Goal: Task Accomplishment & Management: Manage account settings

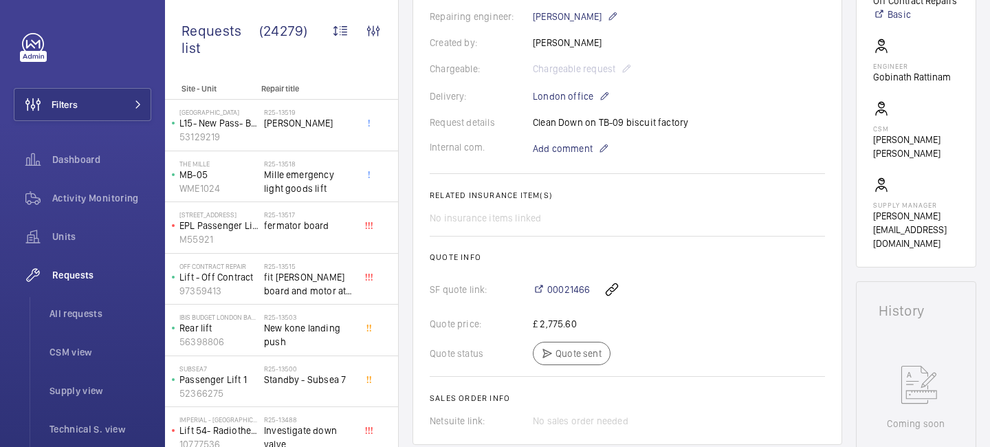
scroll to position [380, 0]
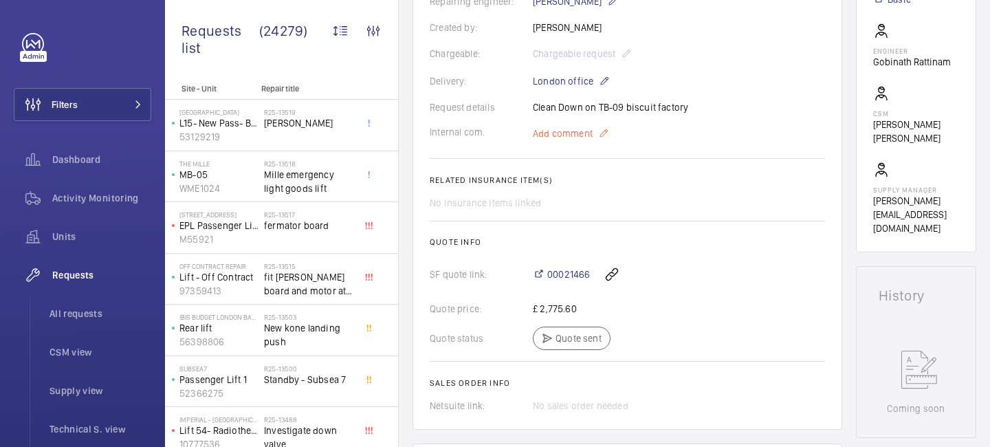
click at [599, 135] on mat-icon at bounding box center [603, 133] width 11 height 17
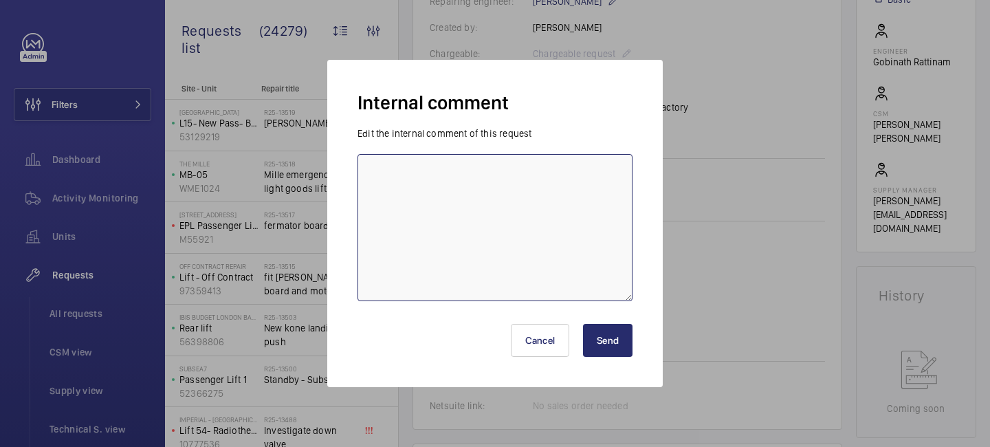
click at [523, 193] on textarea at bounding box center [495, 227] width 275 height 147
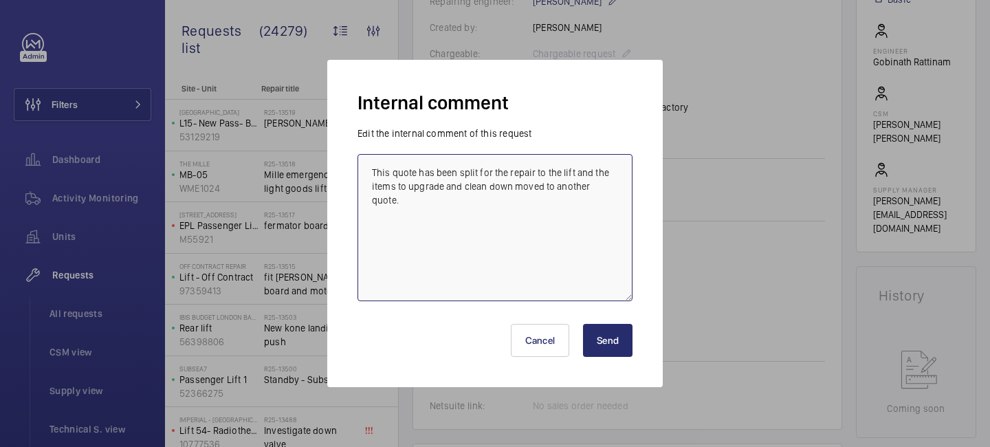
type textarea "This quote has been split for the repair to the lift and the items to upgrade a…"
click at [620, 348] on button "Send" at bounding box center [608, 340] width 50 height 33
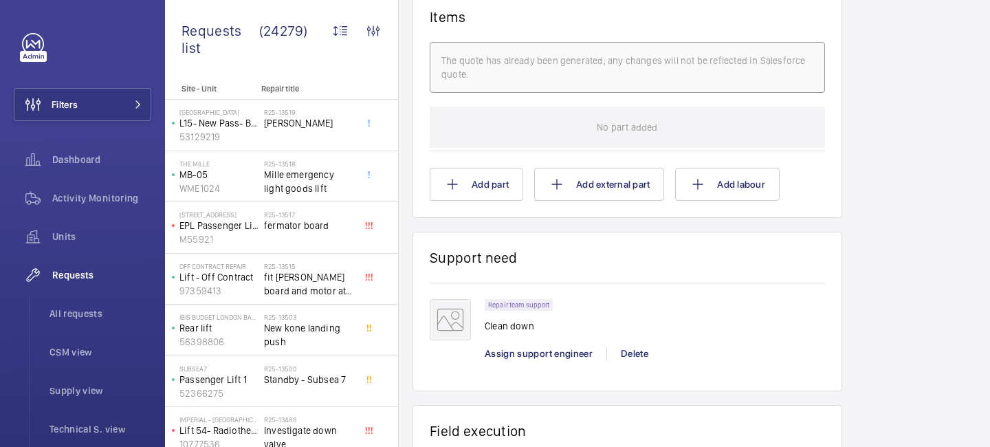
scroll to position [910, 0]
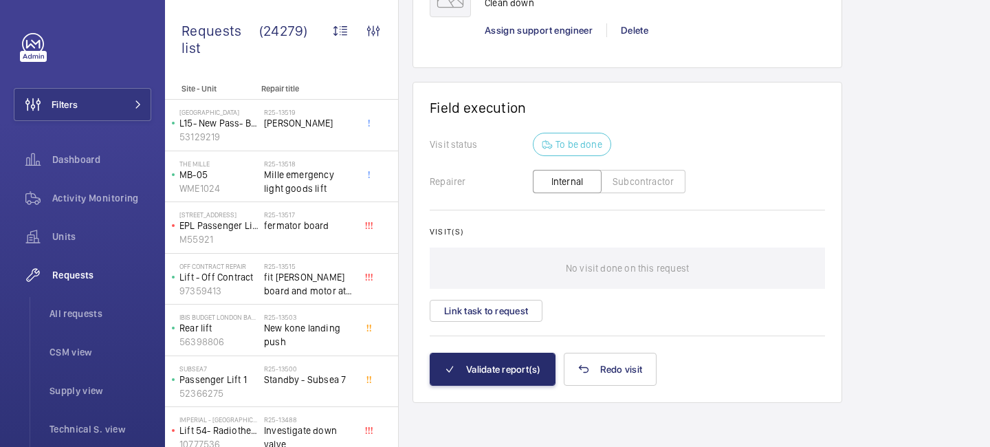
scroll to position [1171, 0]
click at [500, 317] on button "Link task to request" at bounding box center [486, 311] width 113 height 22
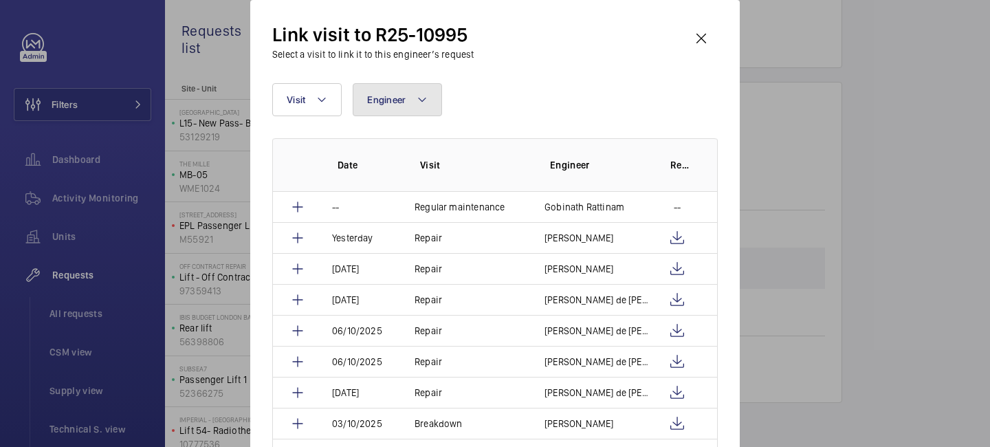
click at [427, 104] on mat-icon at bounding box center [422, 99] width 11 height 17
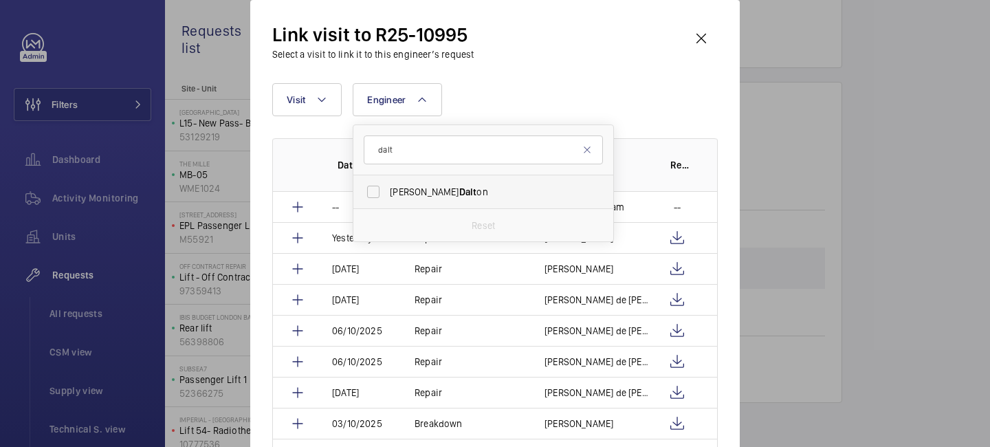
type input "dalt"
click at [459, 186] on span "Dalt" at bounding box center [468, 191] width 18 height 11
click at [387, 186] on input "James Dalt on" at bounding box center [374, 192] width 28 height 28
checkbox input "true"
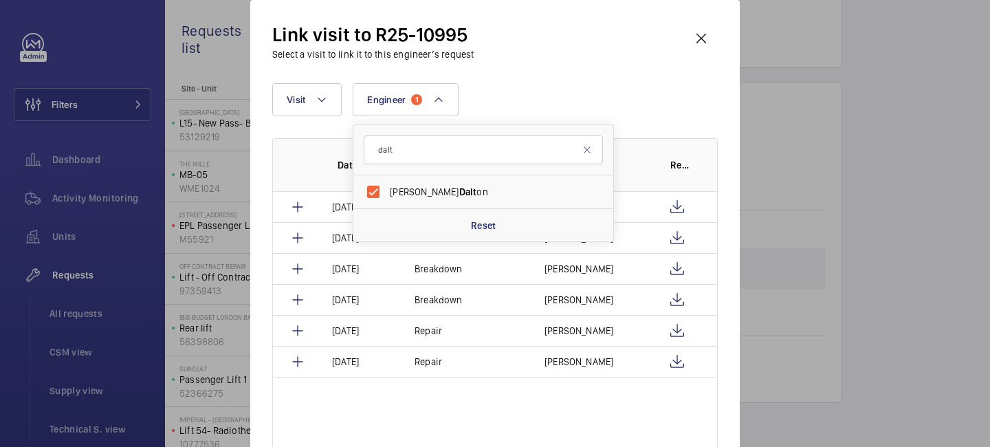
click at [661, 44] on div "Link visit to R25-10995 Select a visit to link it to this engineer’s request" at bounding box center [495, 41] width 446 height 39
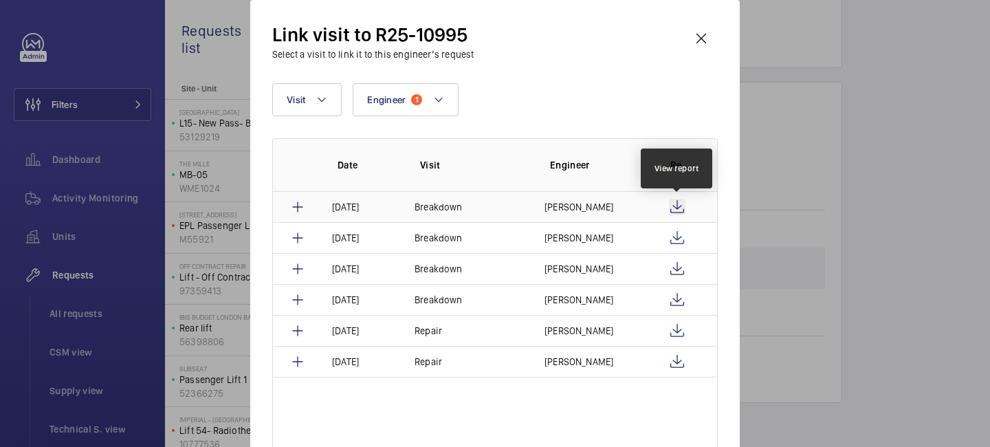
click at [679, 210] on wm-front-icon-button at bounding box center [677, 207] width 17 height 17
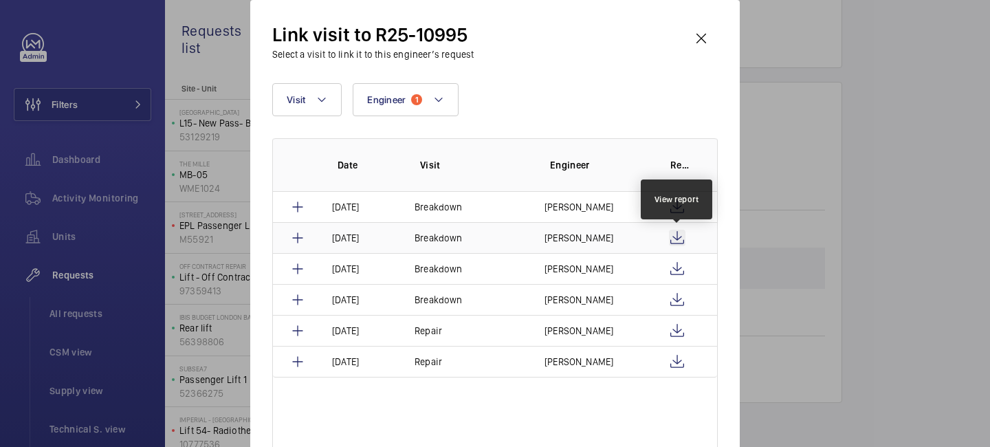
click at [671, 234] on wm-front-icon-button at bounding box center [677, 238] width 17 height 17
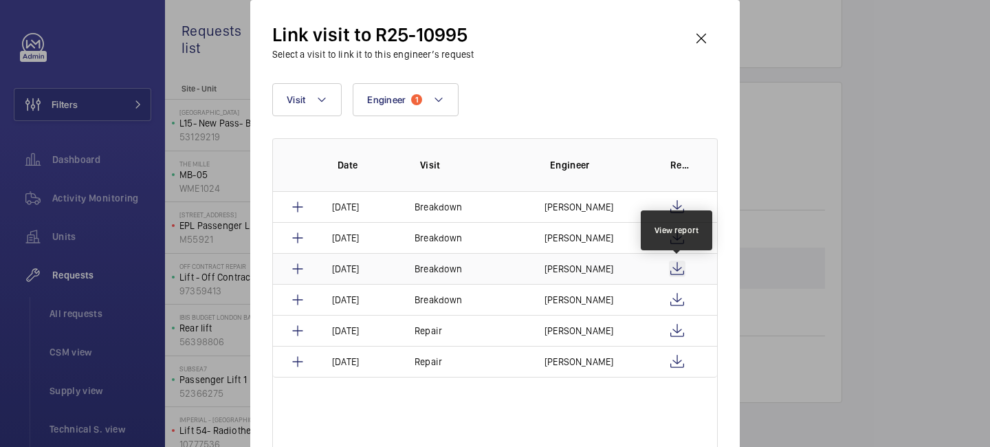
click at [681, 271] on wm-front-icon-button at bounding box center [677, 269] width 17 height 17
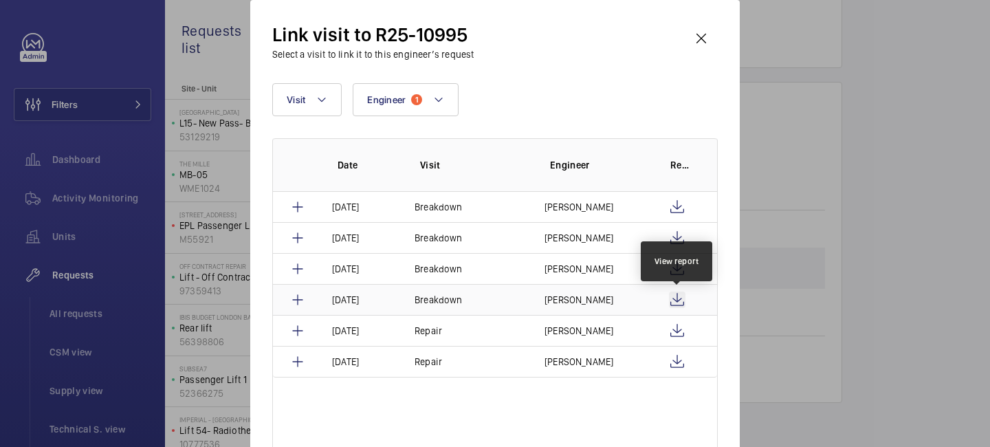
click at [675, 295] on wm-front-icon-button at bounding box center [677, 300] width 17 height 17
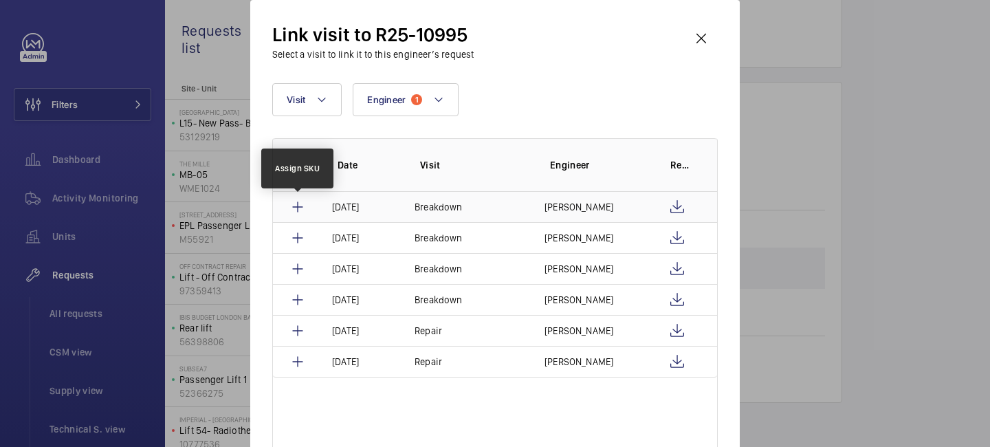
click at [302, 204] on mat-icon at bounding box center [297, 207] width 17 height 17
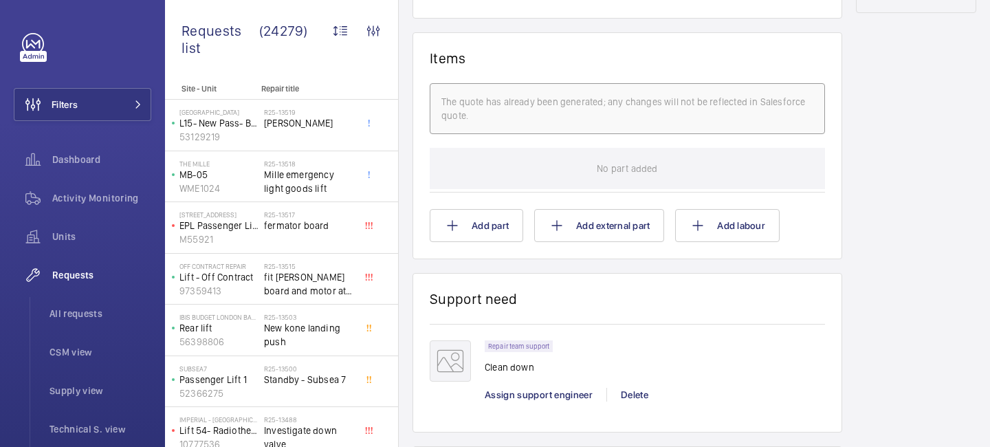
scroll to position [882, 0]
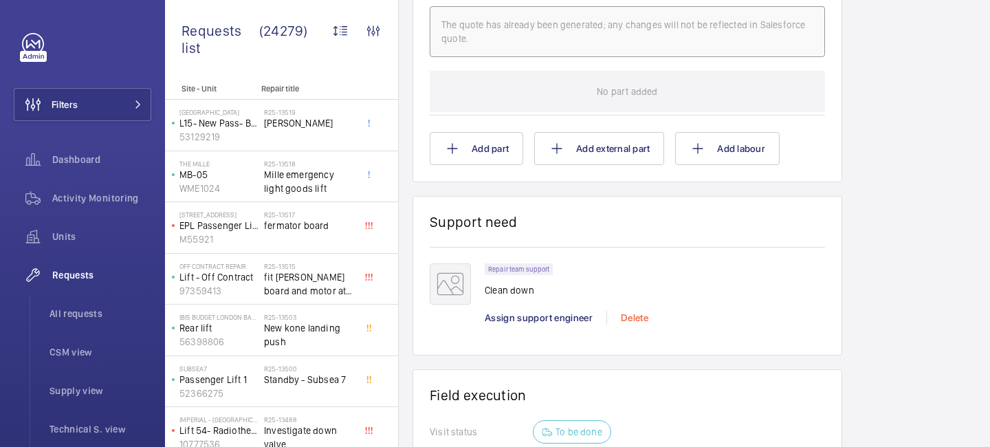
click at [646, 320] on div "Delete" at bounding box center [634, 318] width 56 height 14
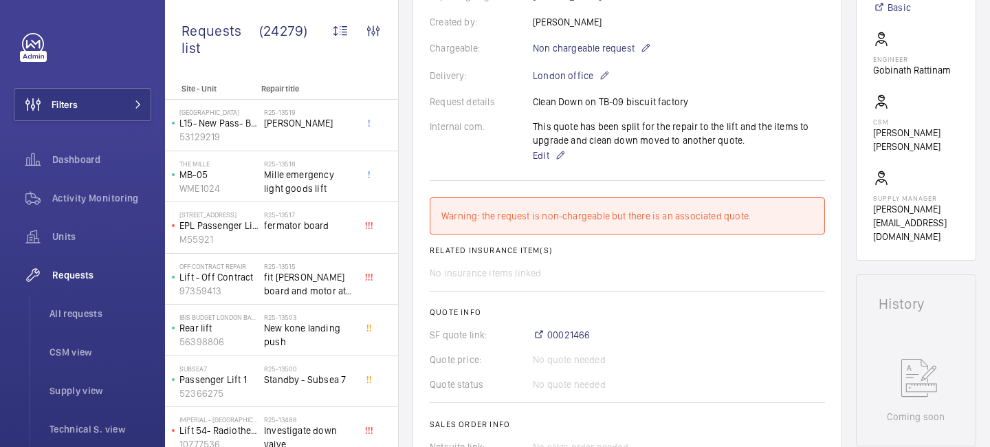
scroll to position [0, 0]
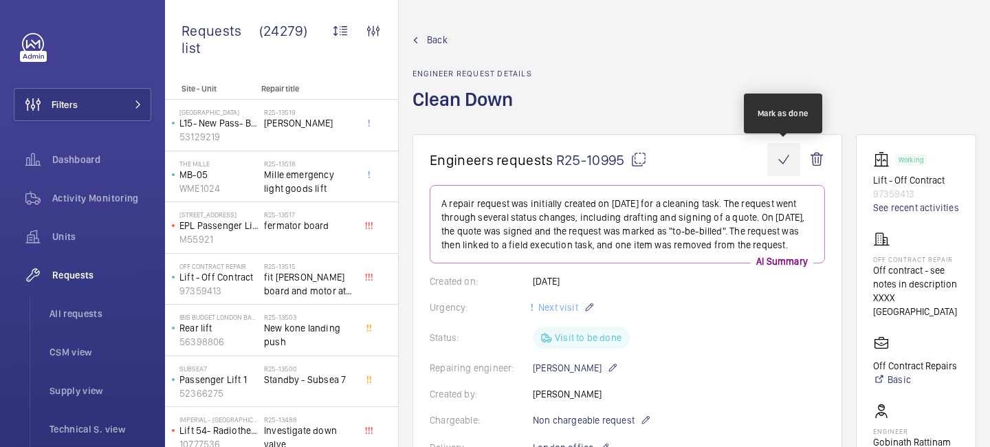
click at [781, 155] on wm-front-icon-button at bounding box center [783, 159] width 33 height 33
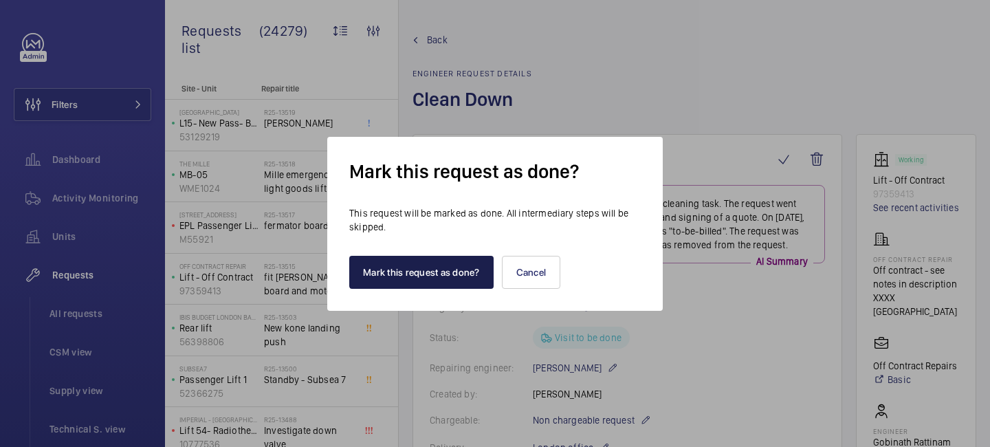
click at [432, 272] on button "Mark this request as done?" at bounding box center [421, 272] width 144 height 33
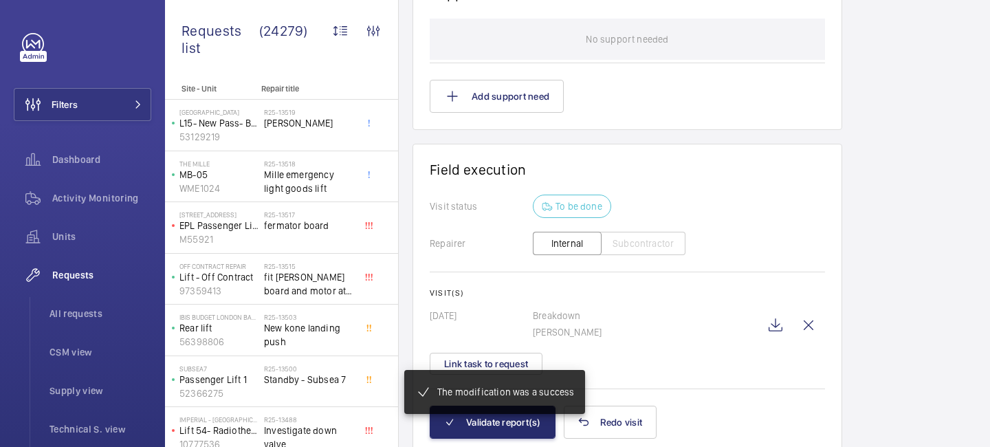
scroll to position [1080, 0]
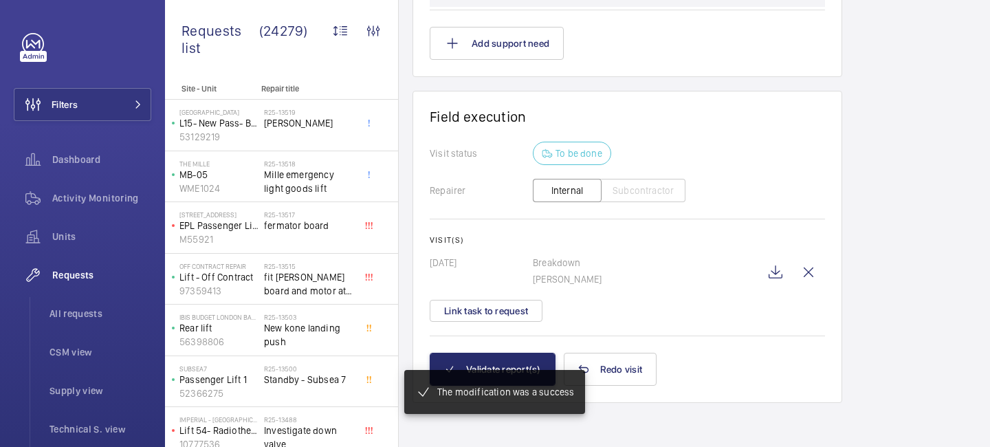
click at [512, 370] on div "The modification was a success" at bounding box center [494, 392] width 181 height 44
click at [505, 364] on mat-snack-bar-container "The modification was a success" at bounding box center [495, 391] width 236 height 99
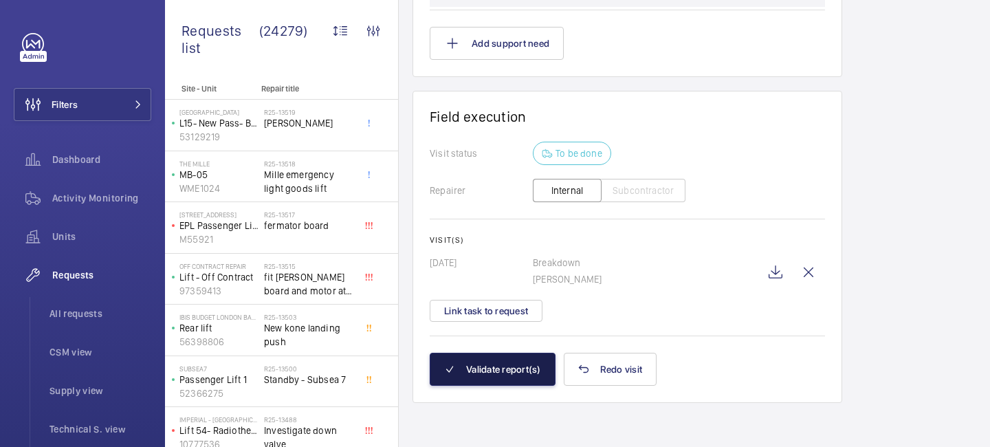
click at [494, 368] on button "Validate report(s)" at bounding box center [493, 369] width 126 height 33
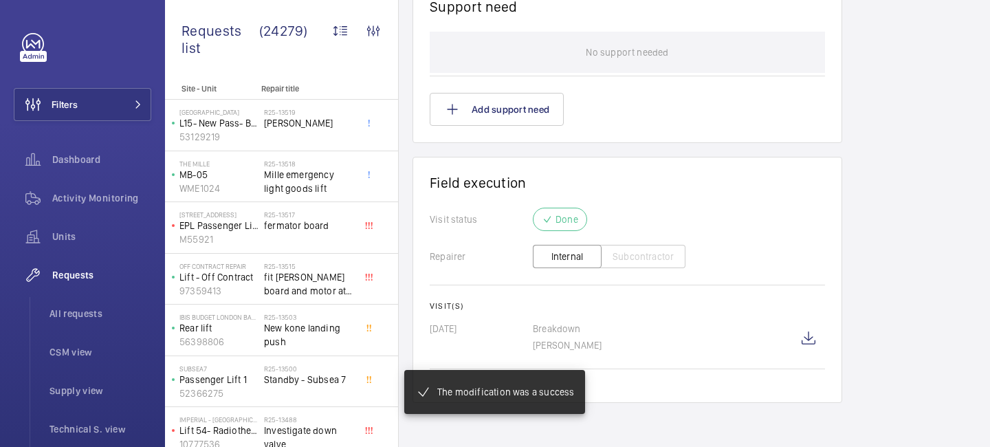
scroll to position [0, 0]
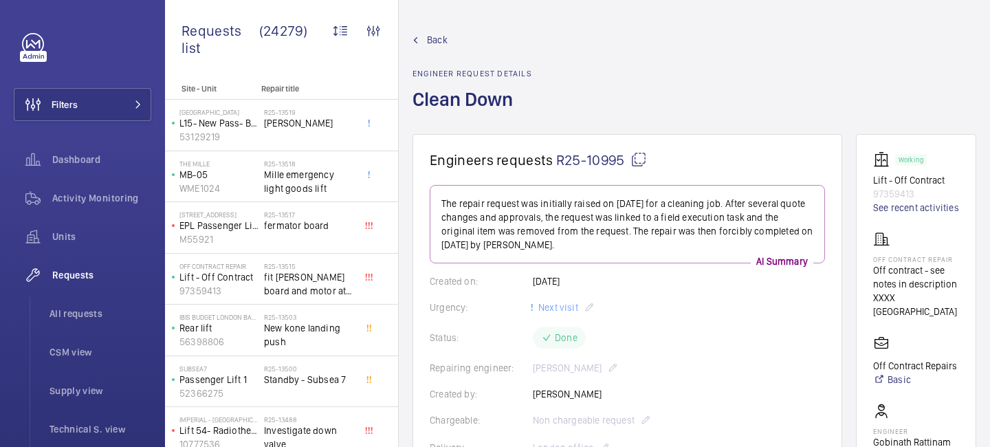
click at [430, 38] on span "Back" at bounding box center [437, 40] width 21 height 14
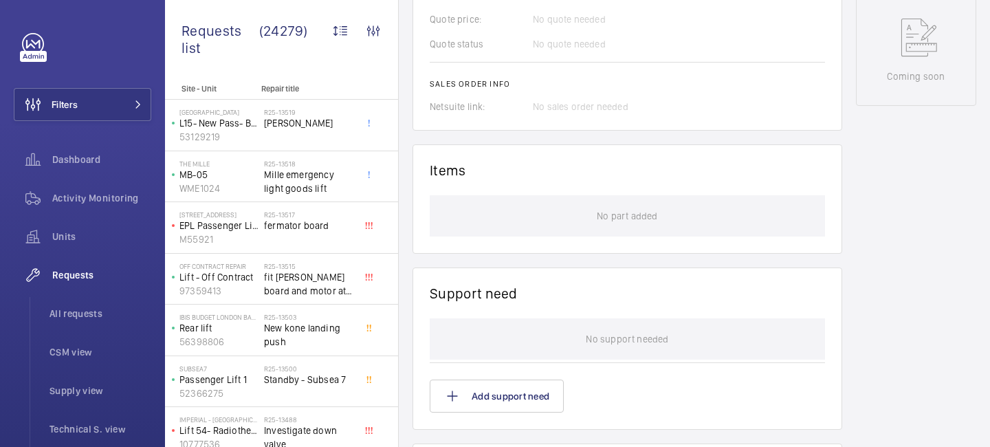
scroll to position [140, 0]
